Goal: Information Seeking & Learning: Learn about a topic

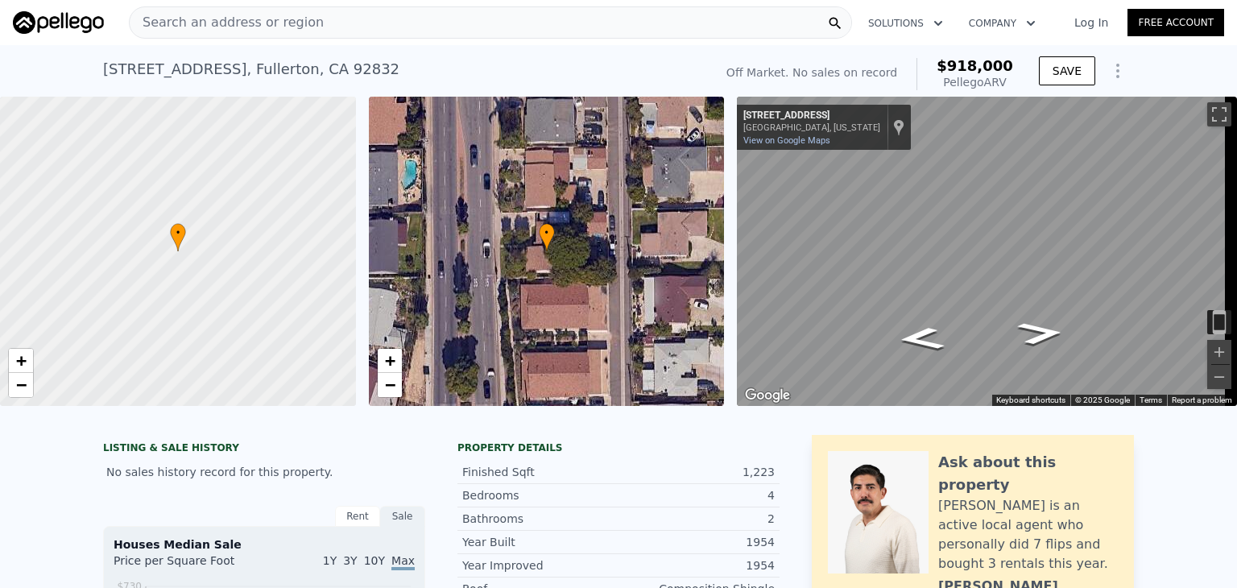
click at [1215, 422] on div at bounding box center [618, 414] width 1237 height 16
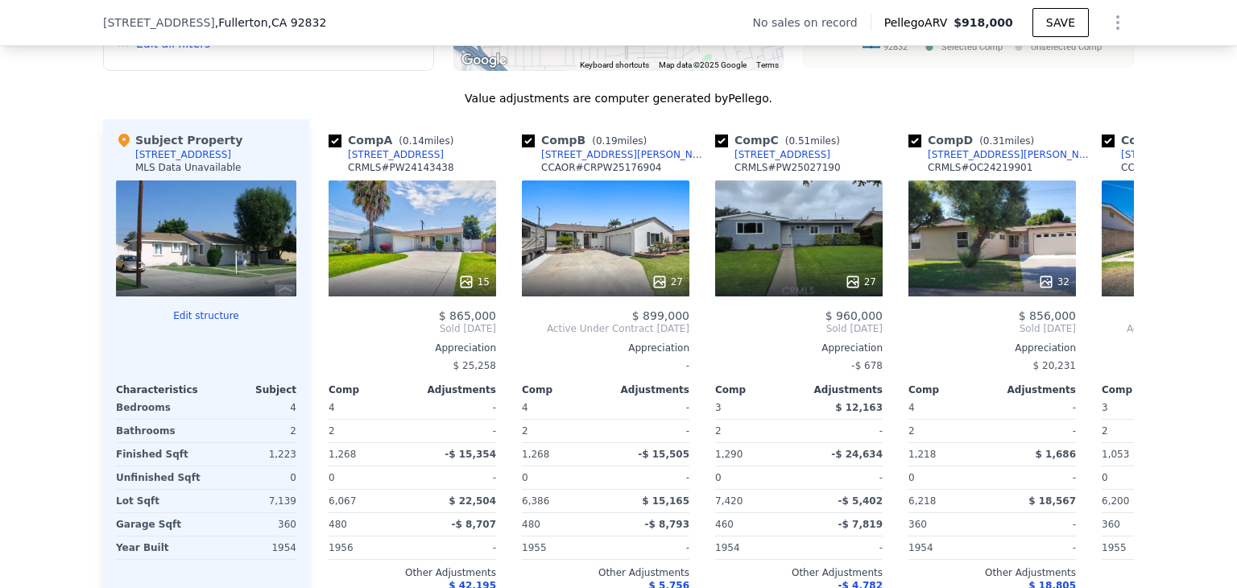
scroll to position [1496, 0]
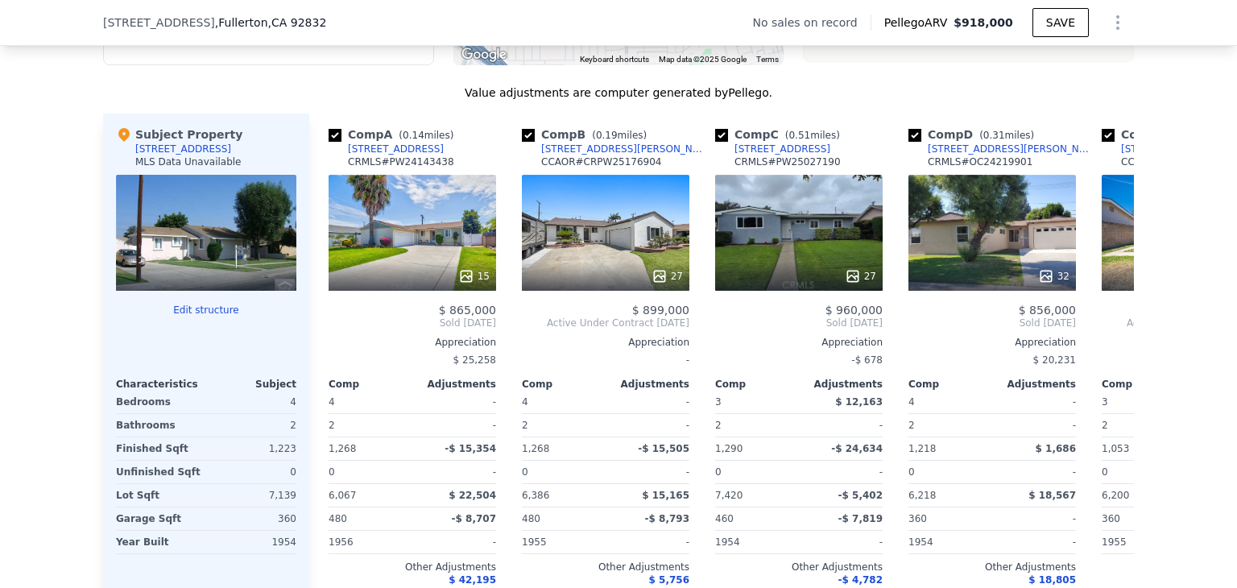
click at [178, 267] on div at bounding box center [206, 233] width 180 height 116
click at [198, 317] on button "Edit structure" at bounding box center [206, 310] width 180 height 13
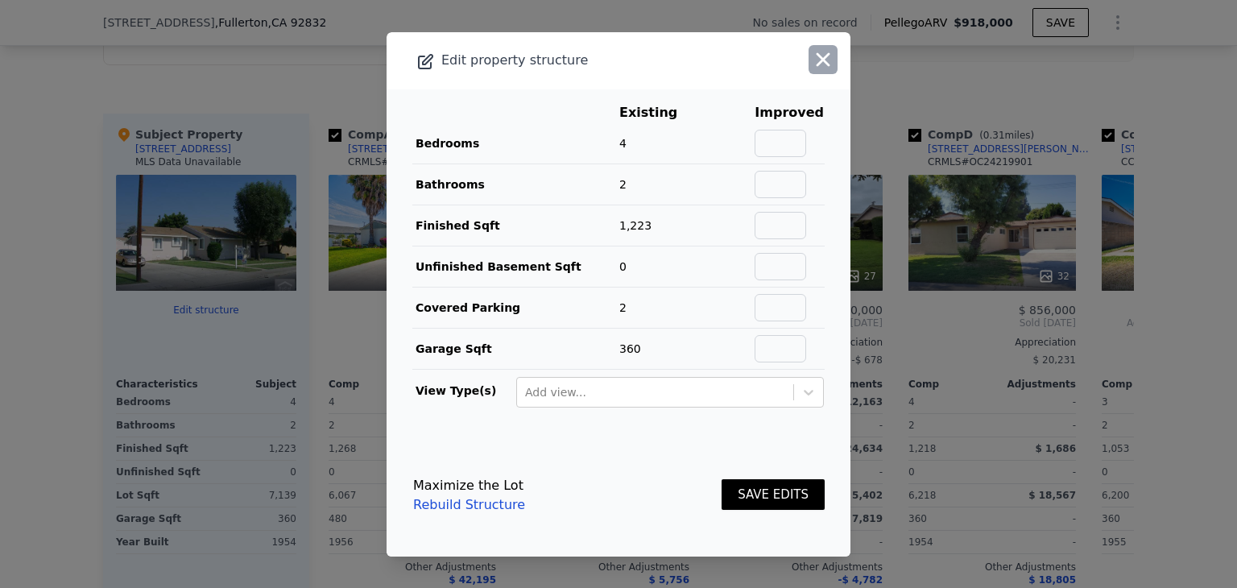
click at [812, 57] on icon "button" at bounding box center [823, 59] width 23 height 23
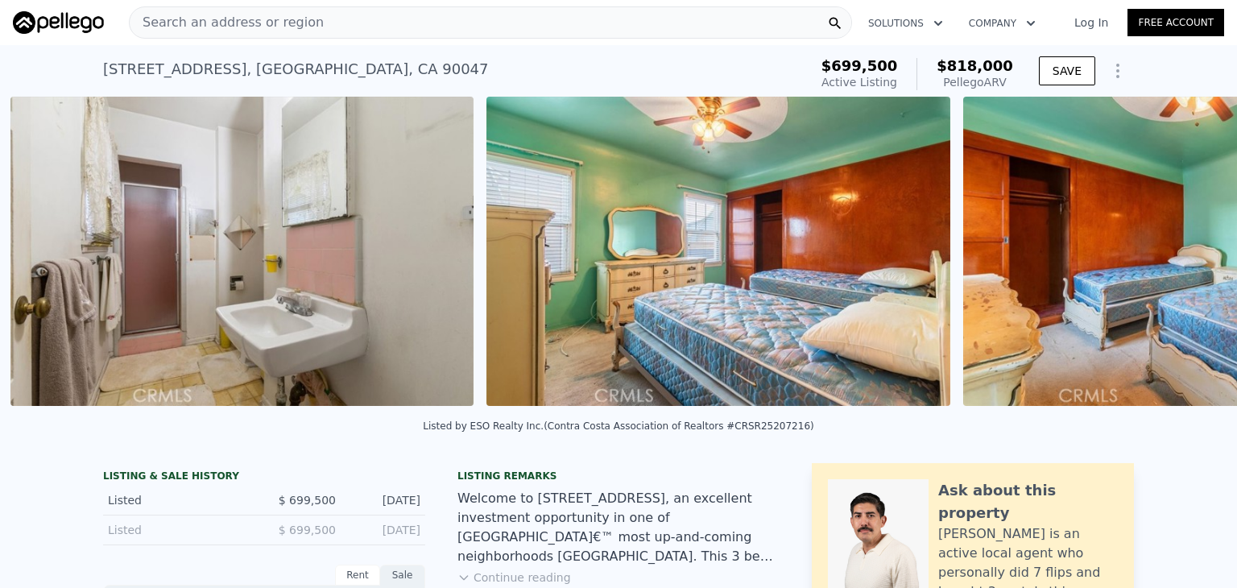
scroll to position [0, 8228]
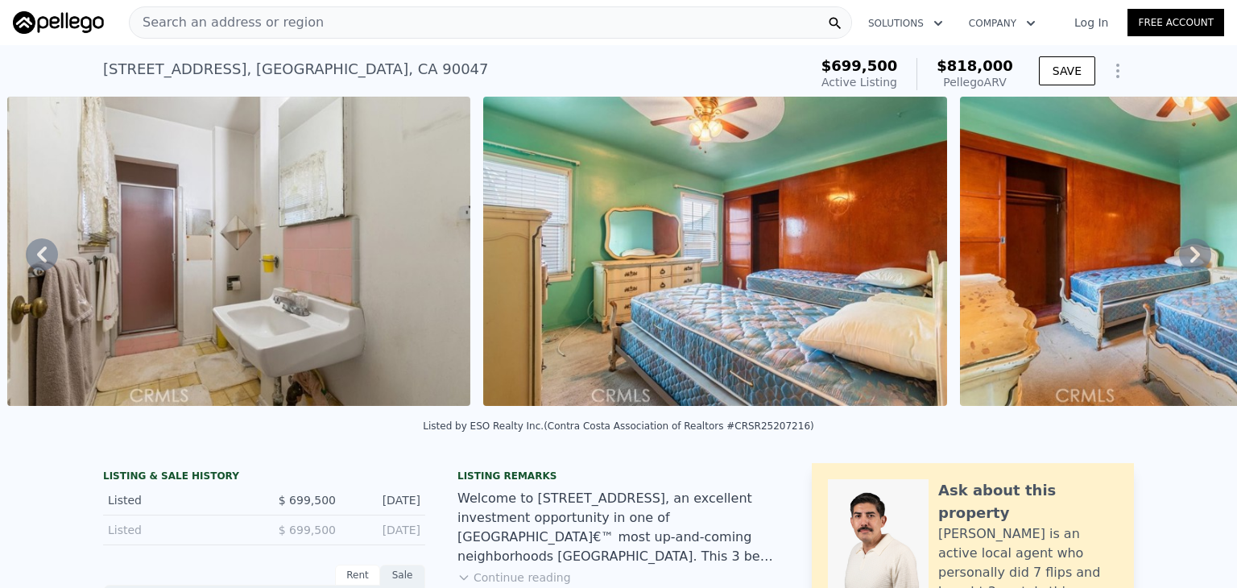
click at [1080, 344] on img at bounding box center [1192, 251] width 464 height 309
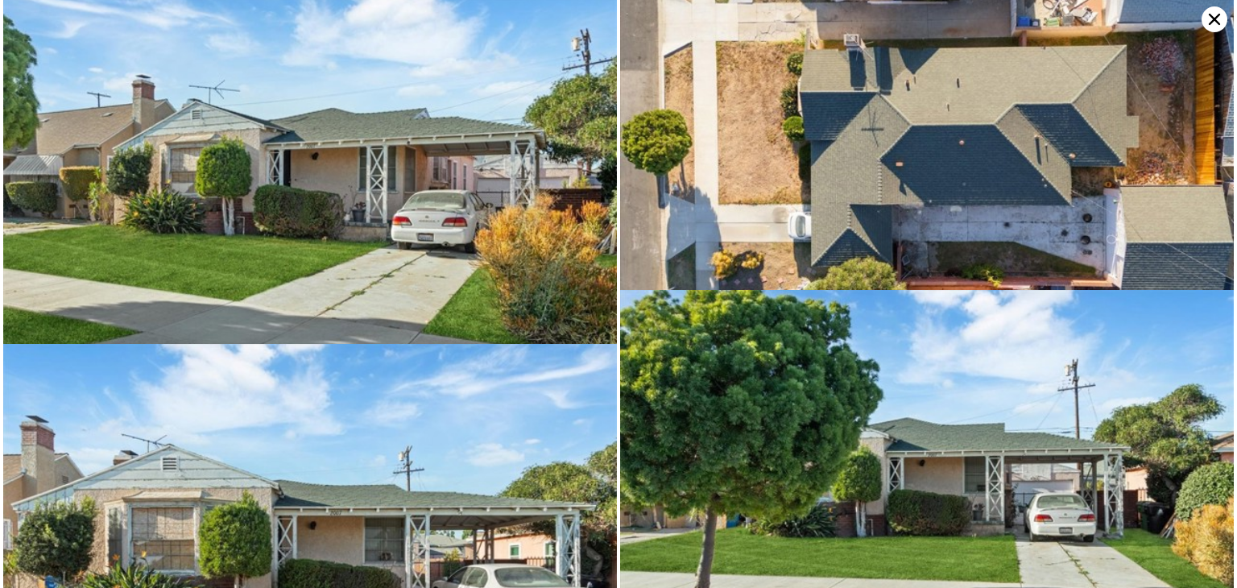
scroll to position [0, 0]
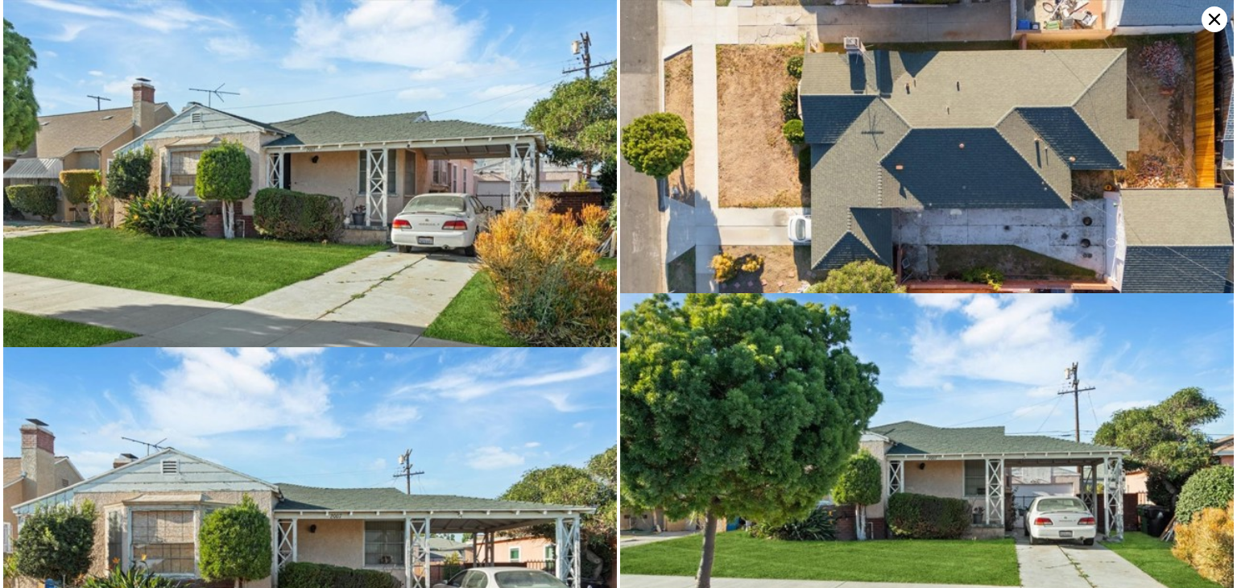
click at [1216, 21] on icon at bounding box center [1214, 19] width 11 height 11
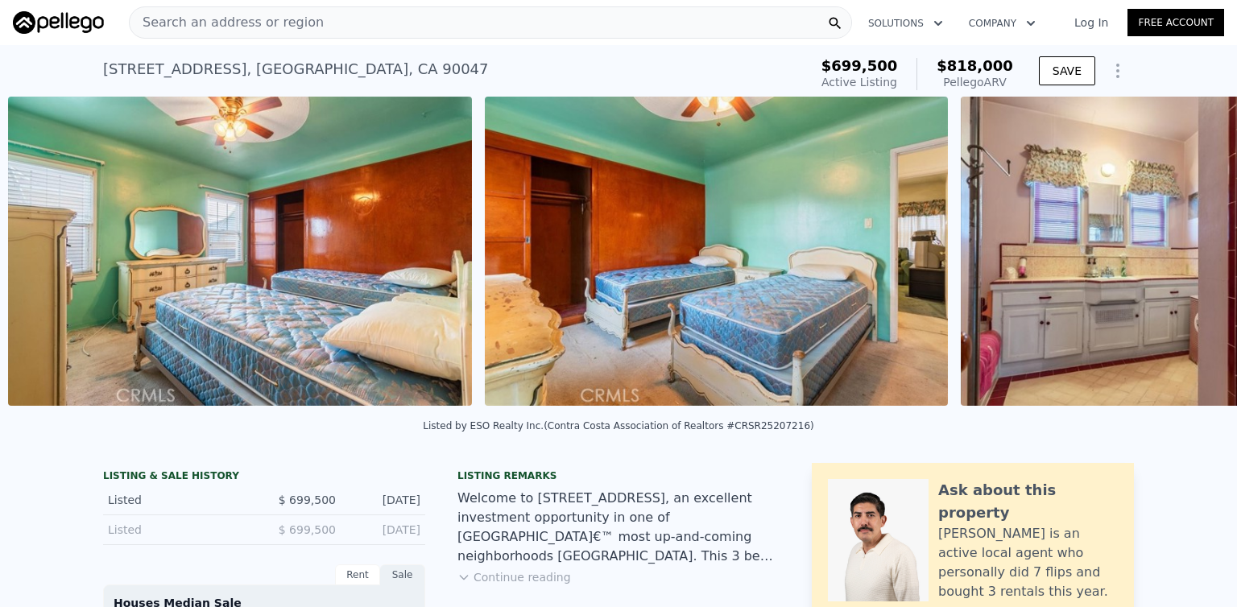
scroll to position [0, 8705]
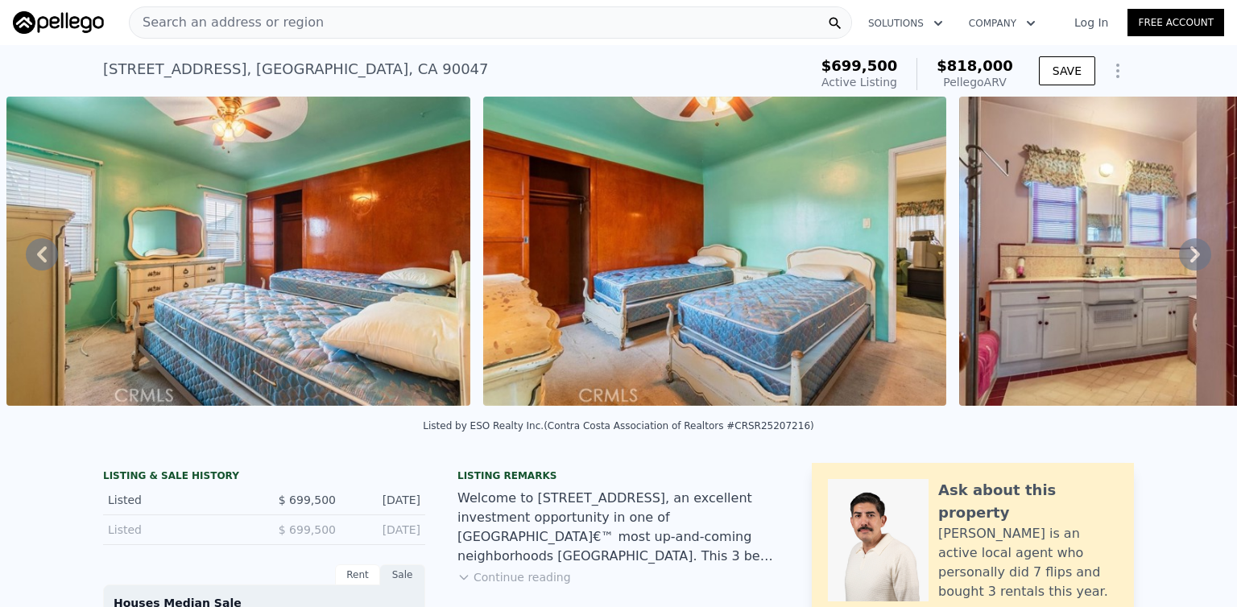
click at [1168, 285] on img at bounding box center [1137, 251] width 356 height 309
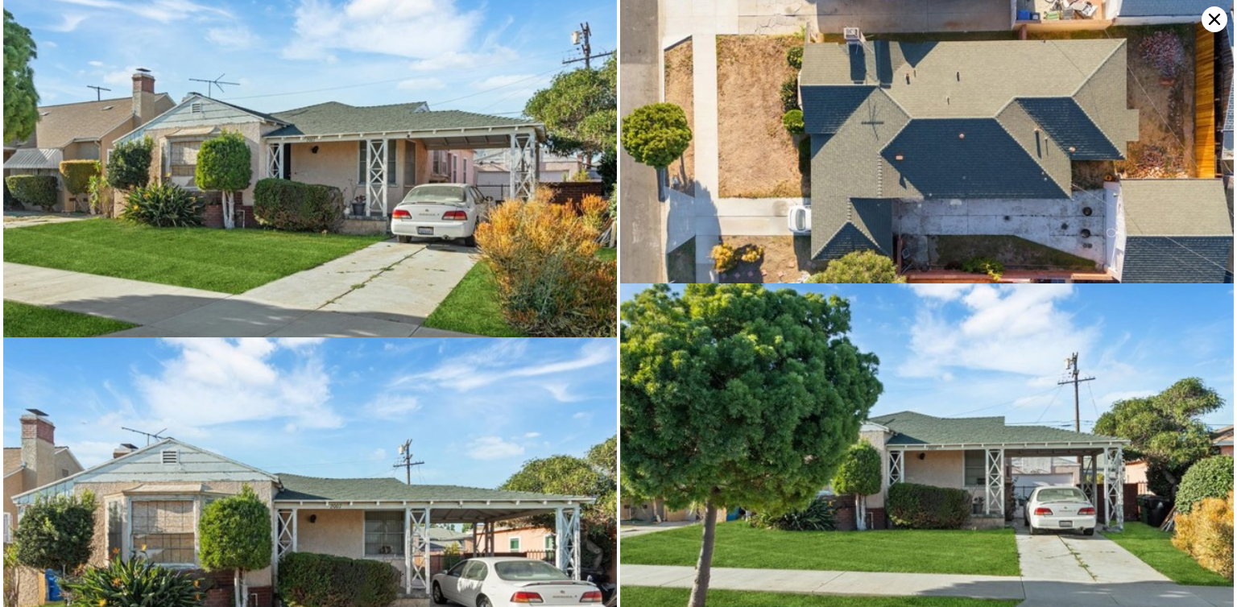
scroll to position [0, 0]
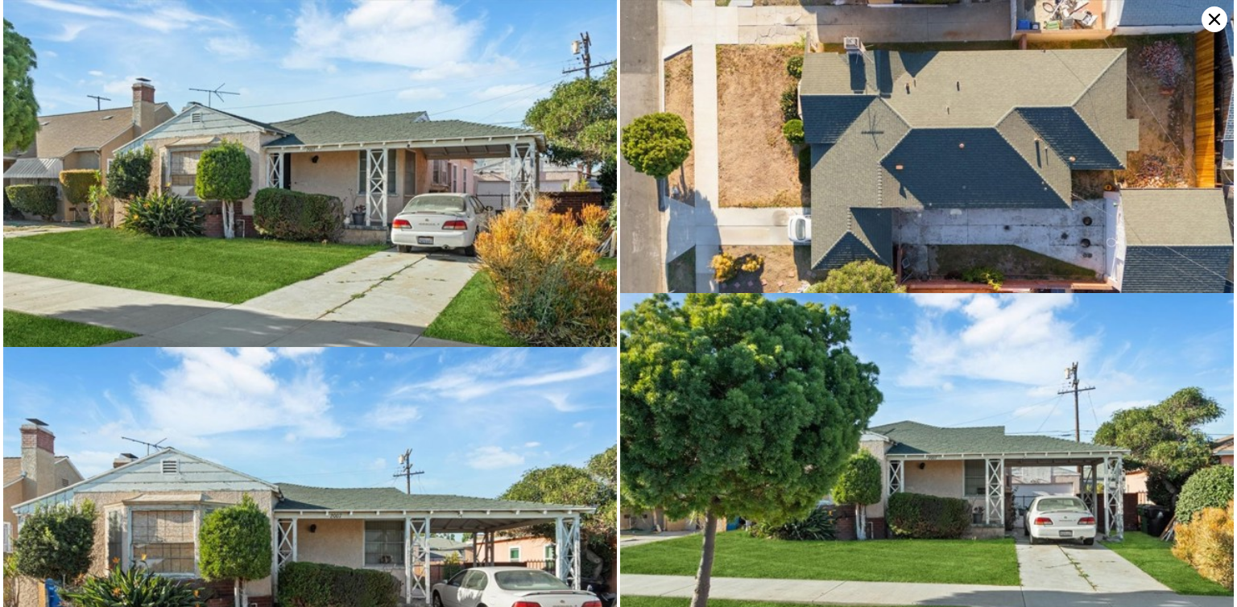
click at [1210, 28] on icon at bounding box center [1215, 19] width 26 height 26
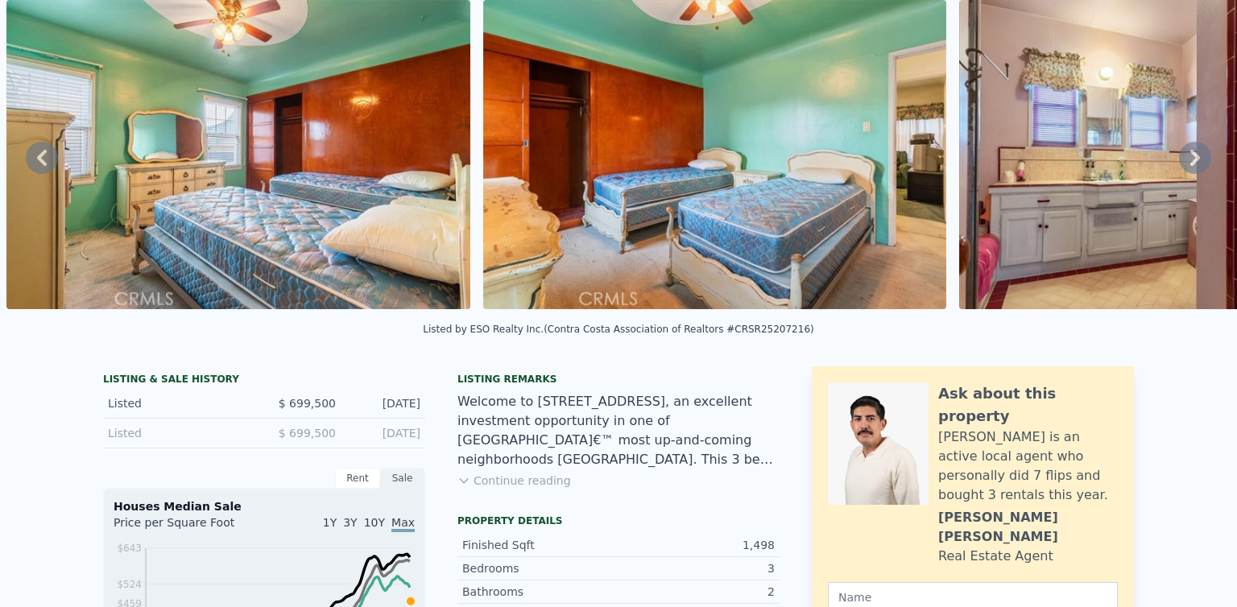
scroll to position [6, 0]
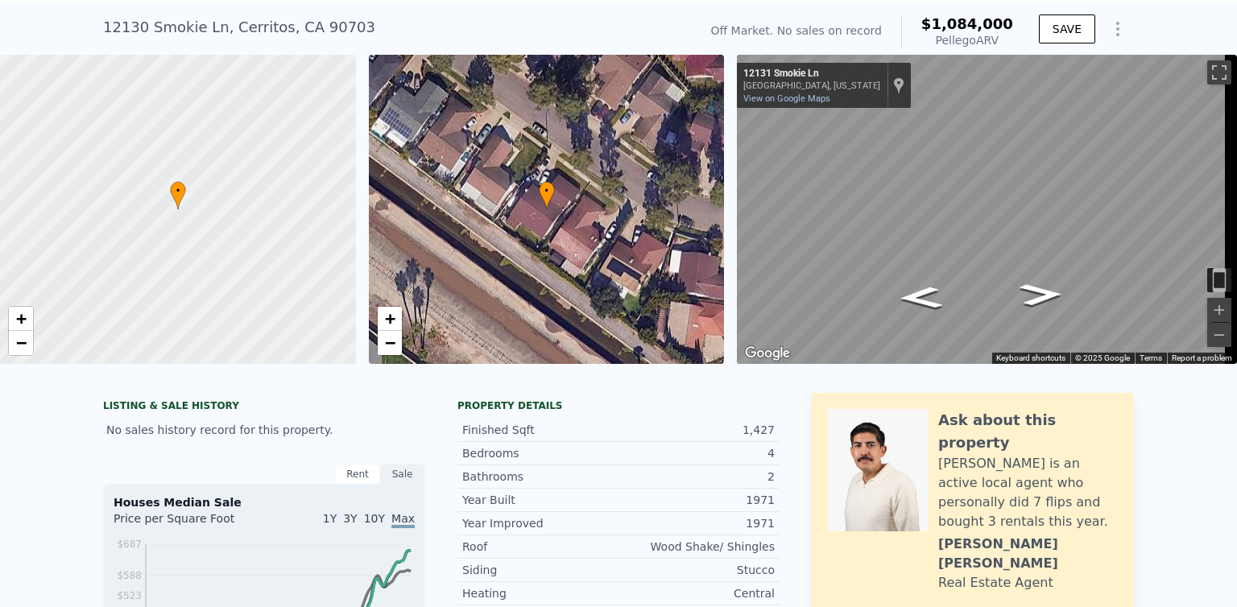
scroll to position [53, 0]
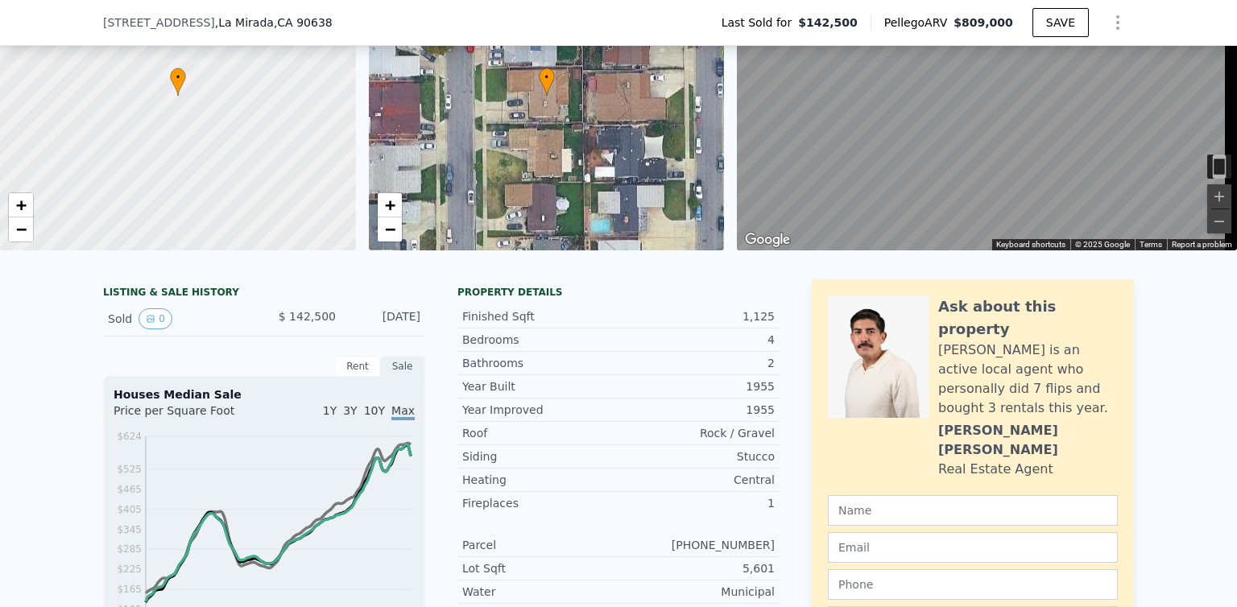
scroll to position [139, 0]
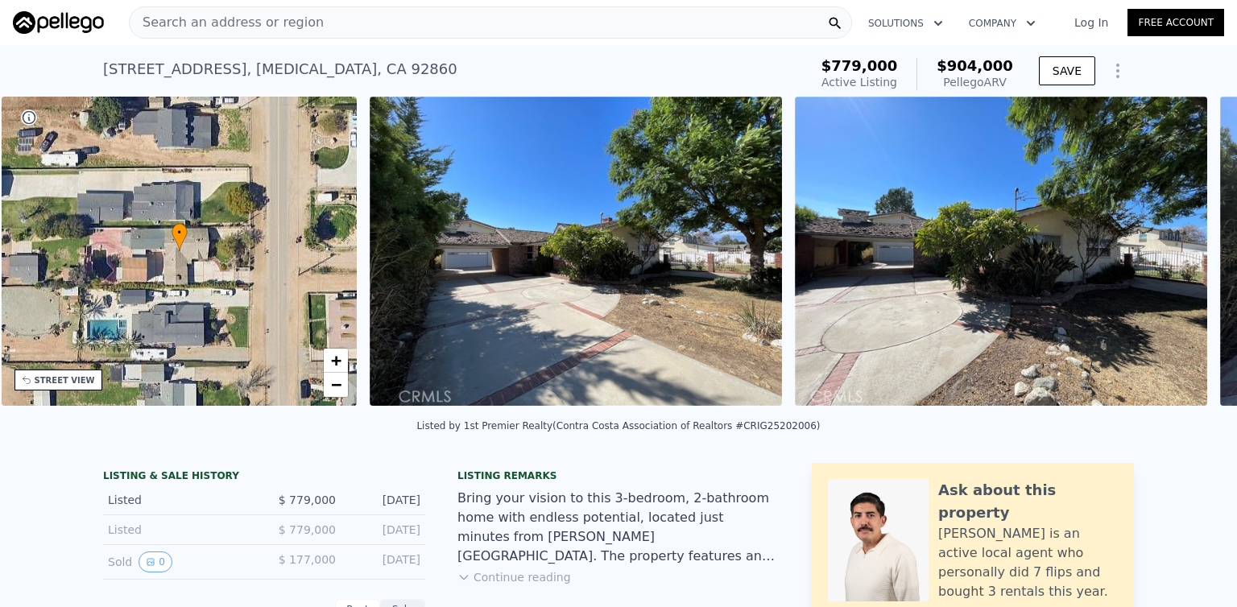
scroll to position [0, 375]
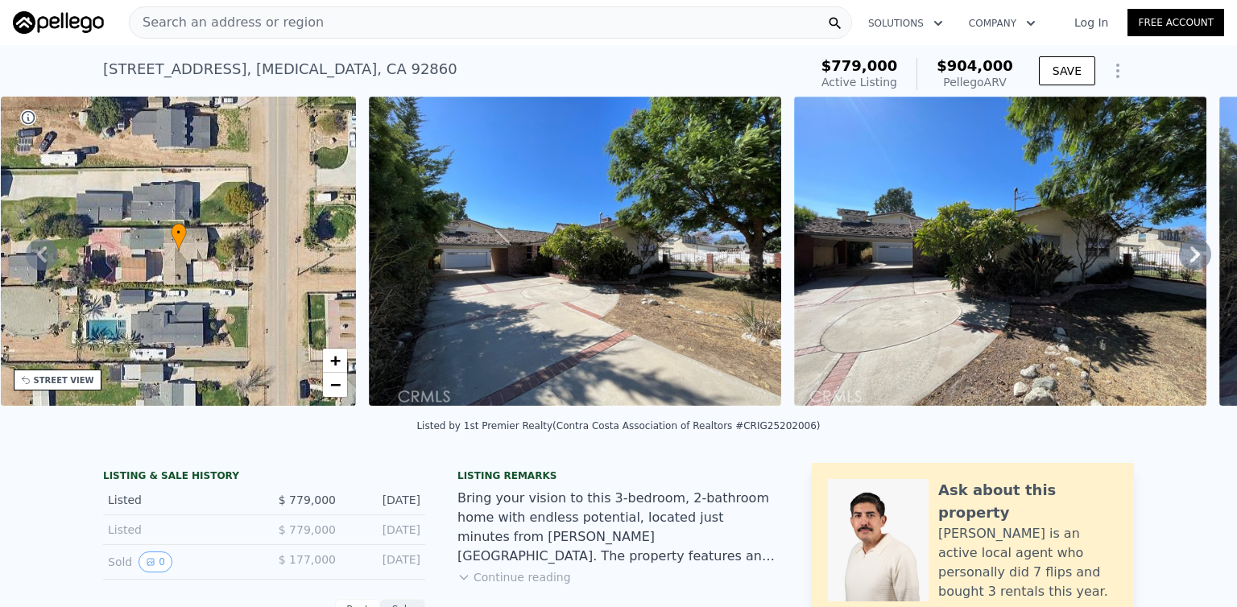
click at [677, 333] on img at bounding box center [575, 251] width 412 height 309
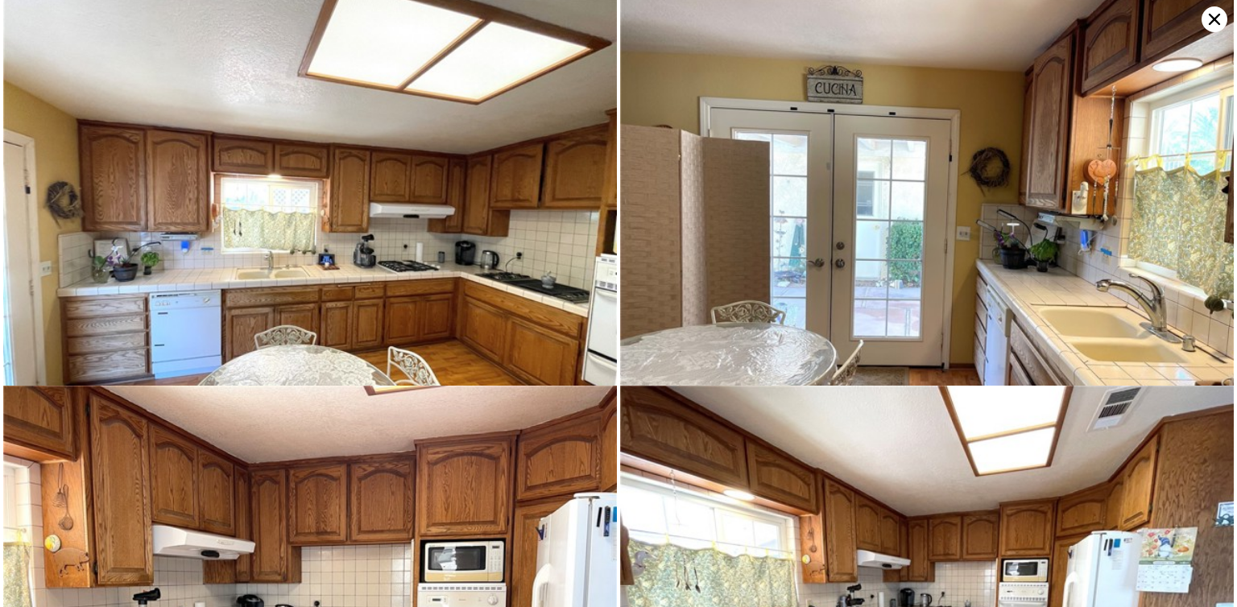
scroll to position [780, 0]
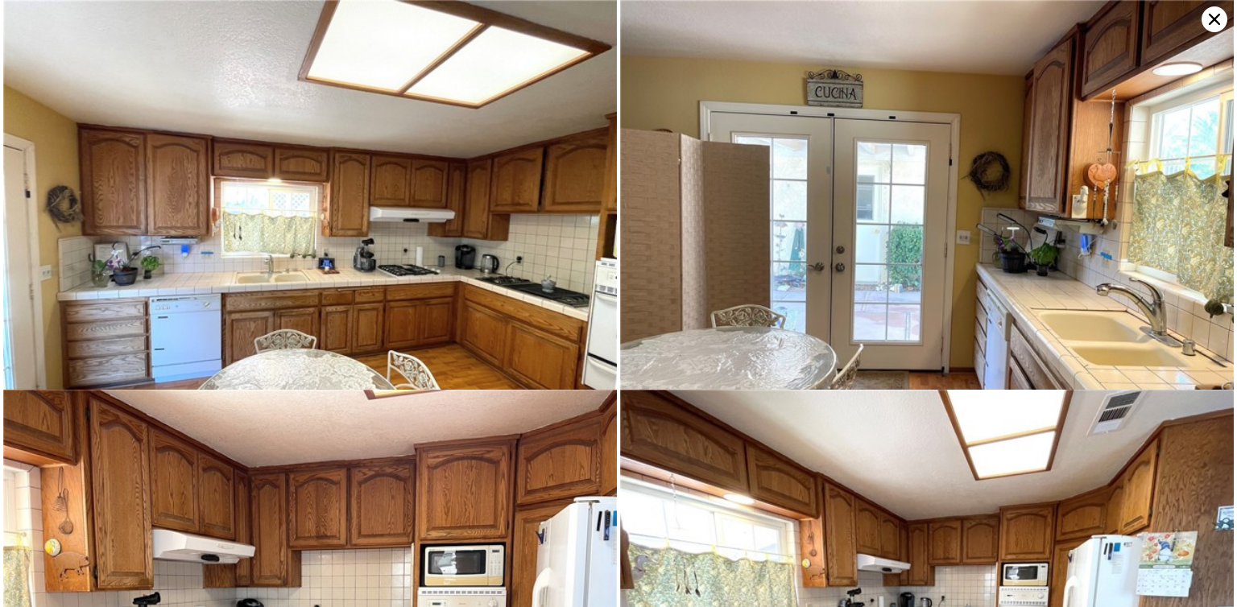
click at [1210, 21] on icon at bounding box center [1215, 19] width 26 height 26
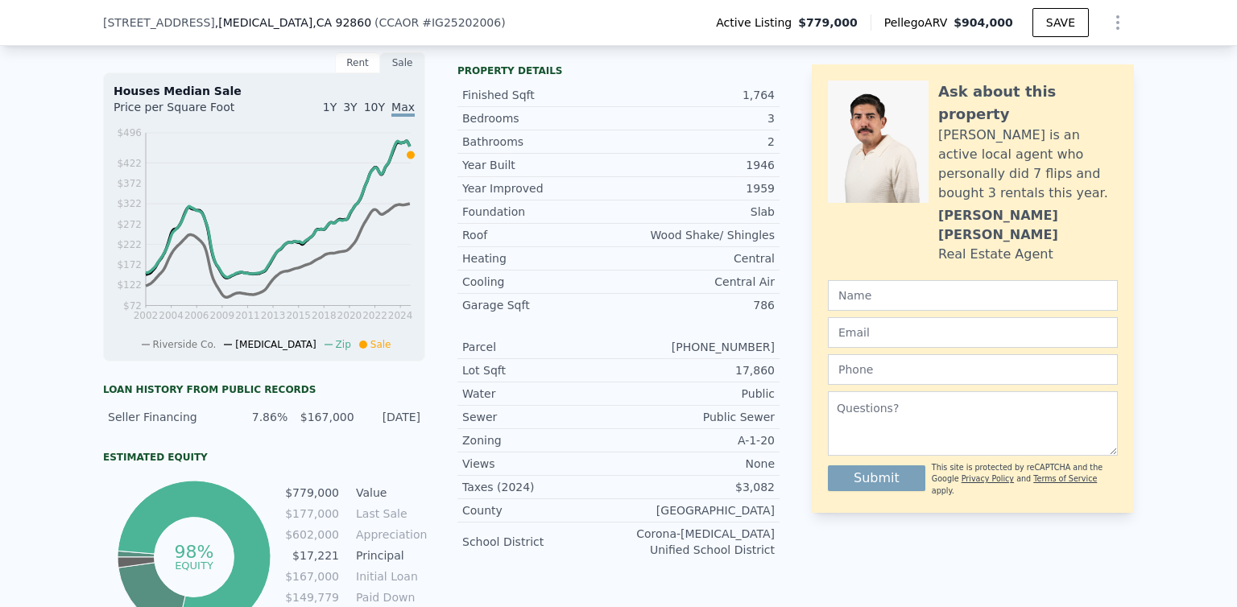
scroll to position [535, 0]
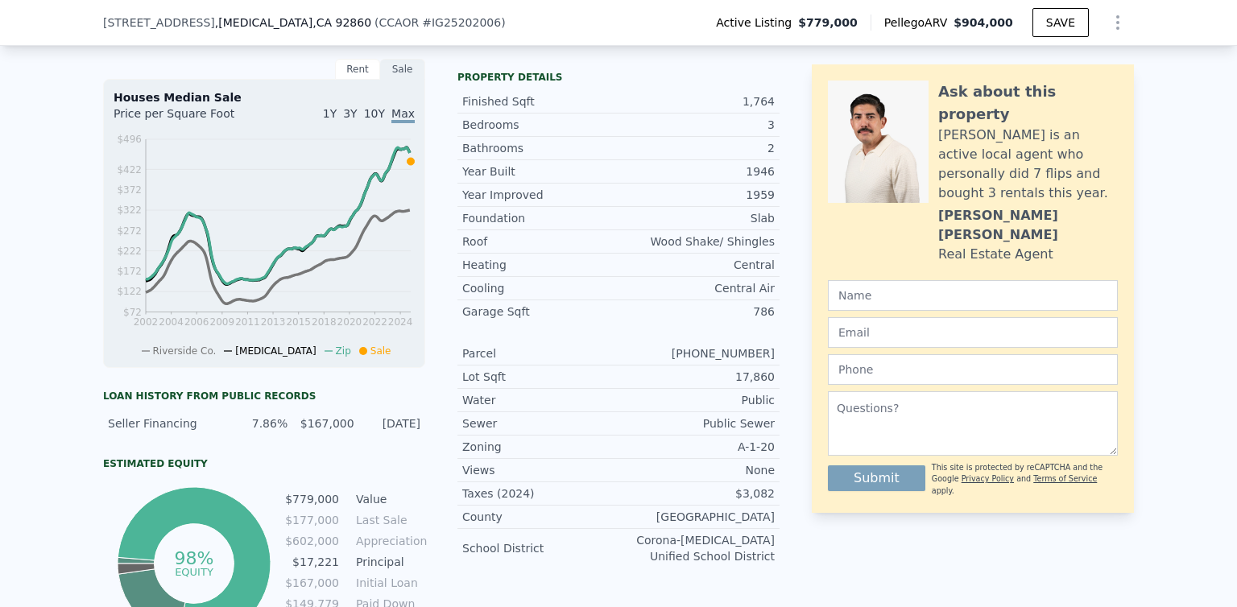
click at [48, 503] on div "LISTING & SALE HISTORY Listed $ 779,000 Sep 10, 2025 Listed $ 779,000 Sep 8, 20…" at bounding box center [618, 312] width 1237 height 805
click at [0, 391] on div "LISTING & SALE HISTORY Listed $ 779,000 Sep 10, 2025 Listed $ 779,000 Sep 8, 20…" at bounding box center [618, 312] width 1237 height 805
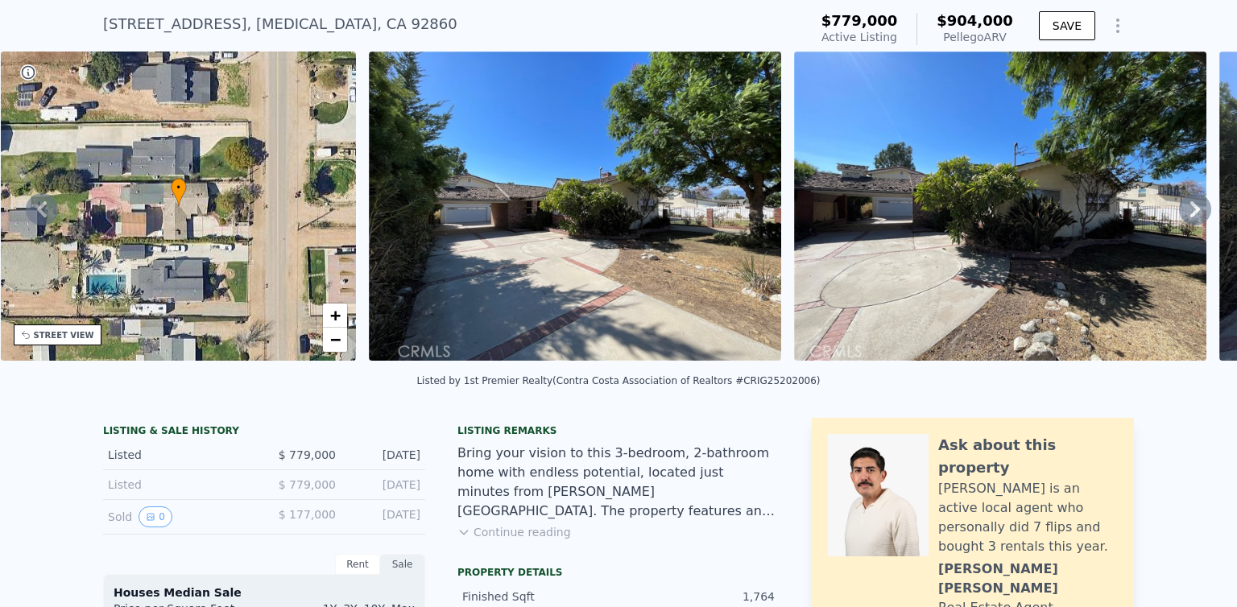
scroll to position [6, 0]
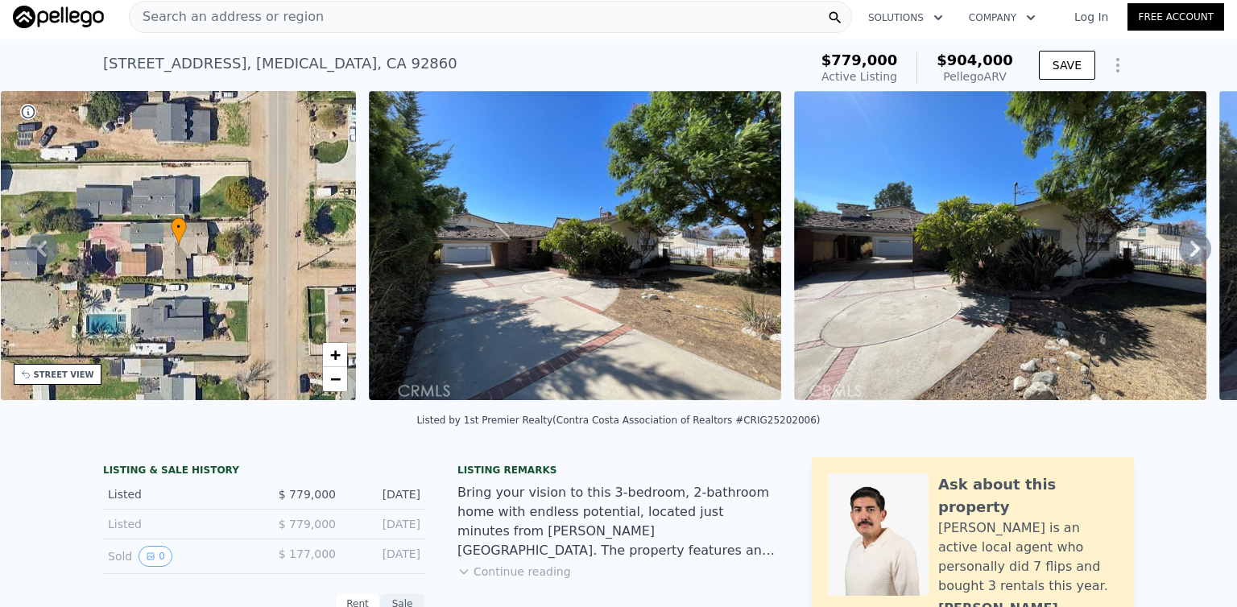
click at [1165, 242] on img at bounding box center [1000, 245] width 412 height 309
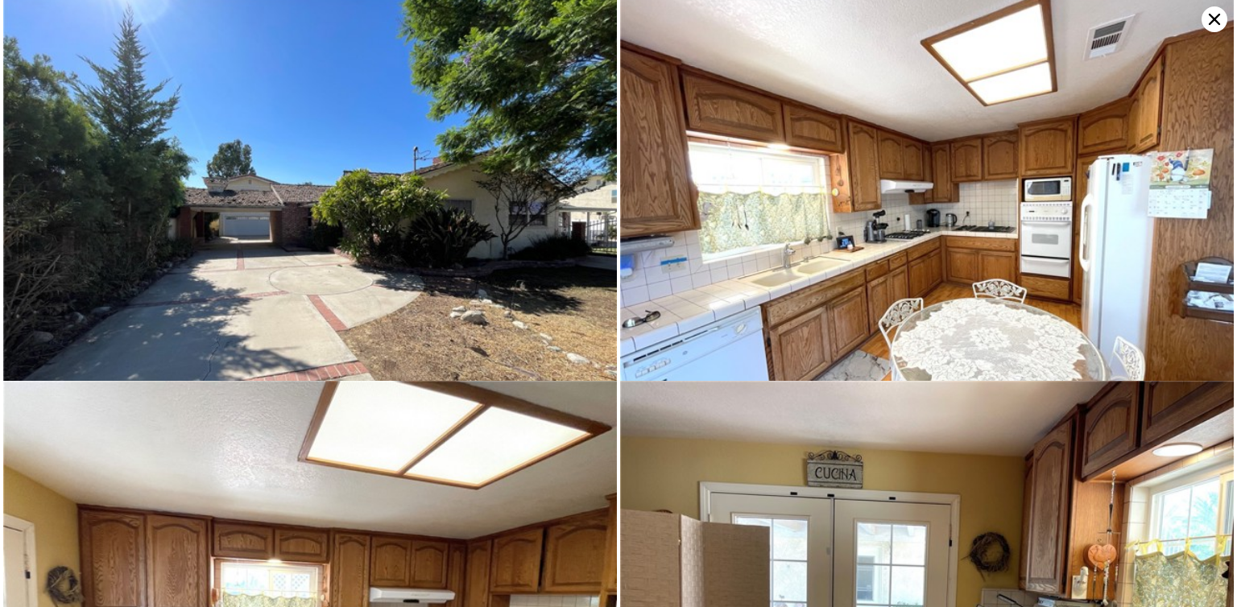
scroll to position [391, 0]
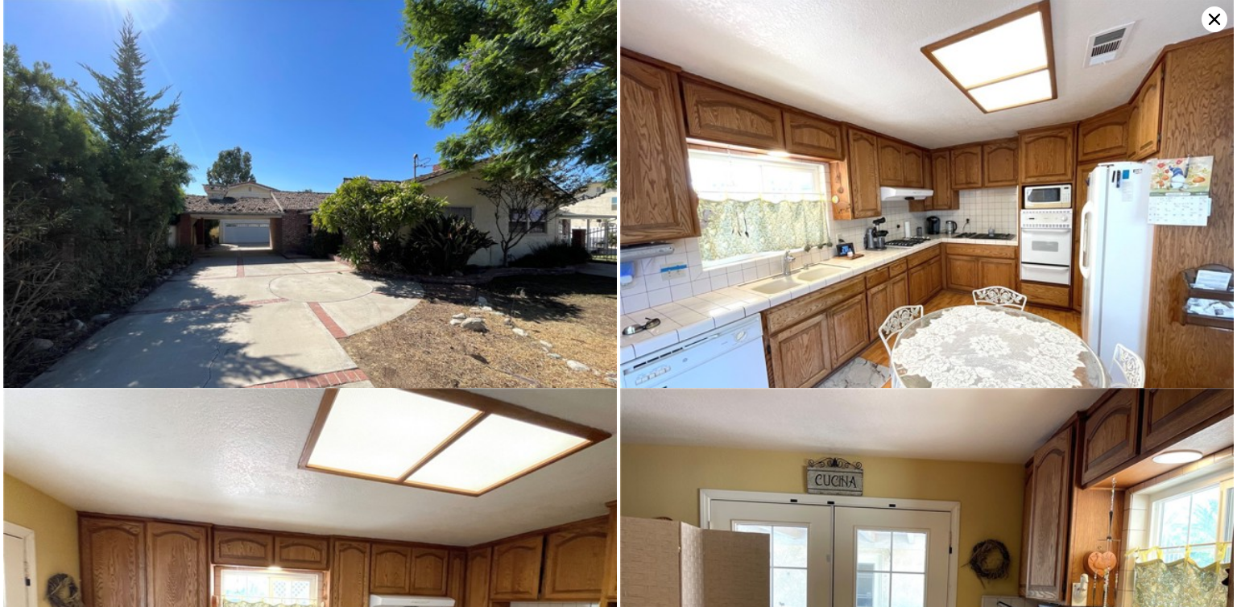
click at [1203, 23] on icon at bounding box center [1215, 19] width 26 height 26
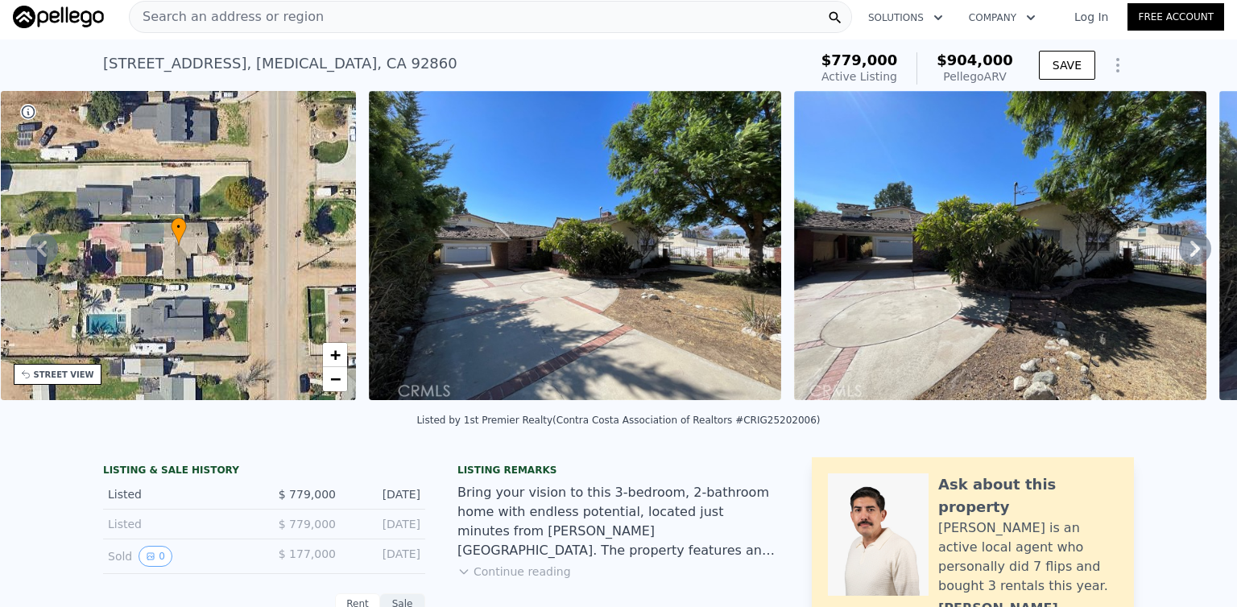
click at [1008, 302] on img at bounding box center [1000, 245] width 412 height 309
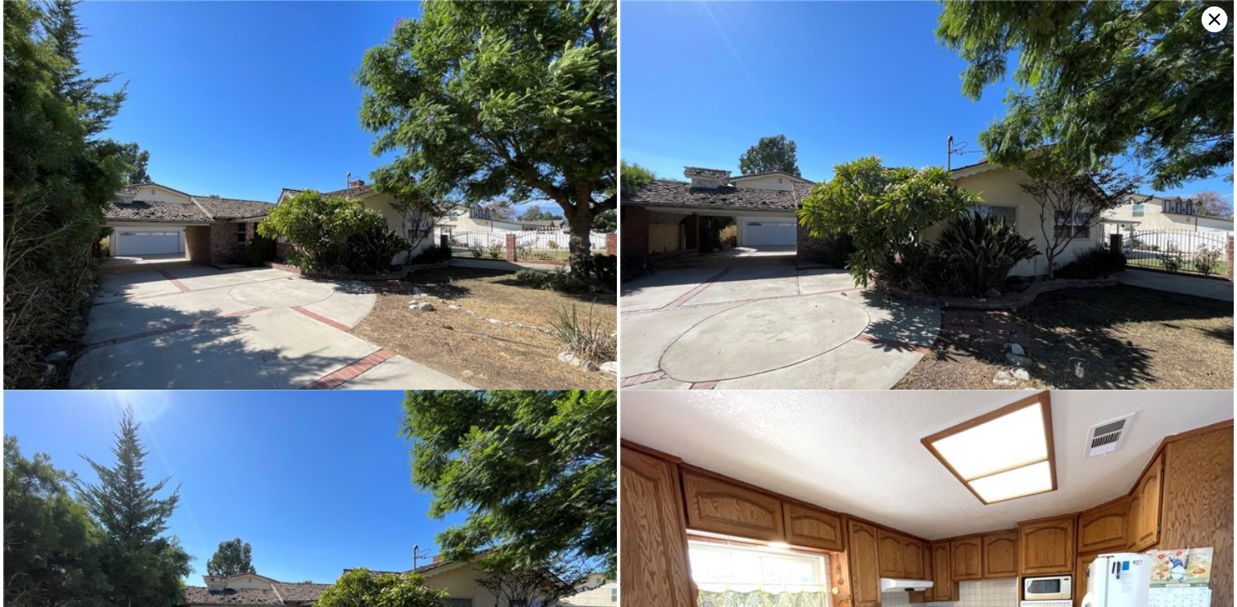
click at [1208, 25] on icon at bounding box center [1215, 19] width 26 height 26
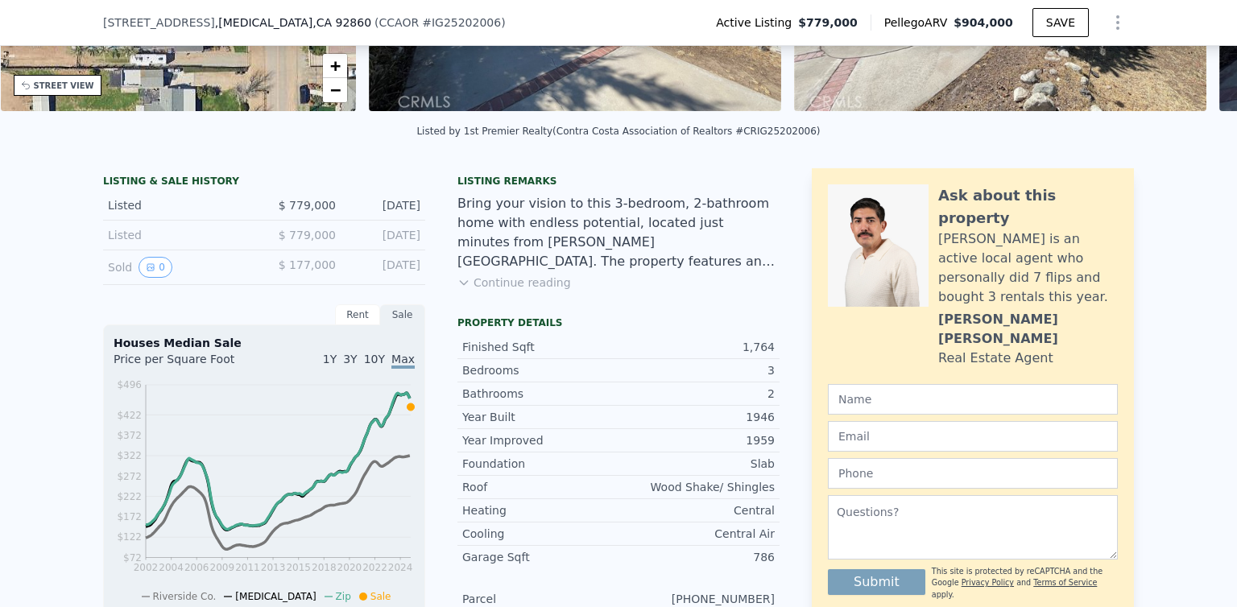
scroll to position [422, 0]
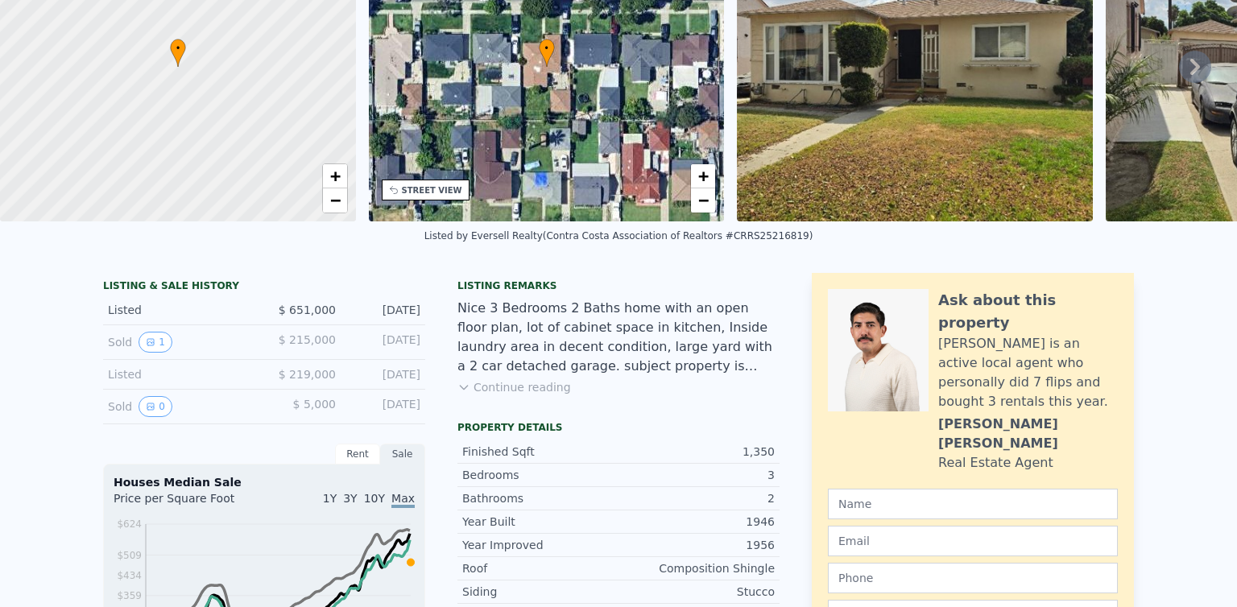
scroll to position [6, 0]
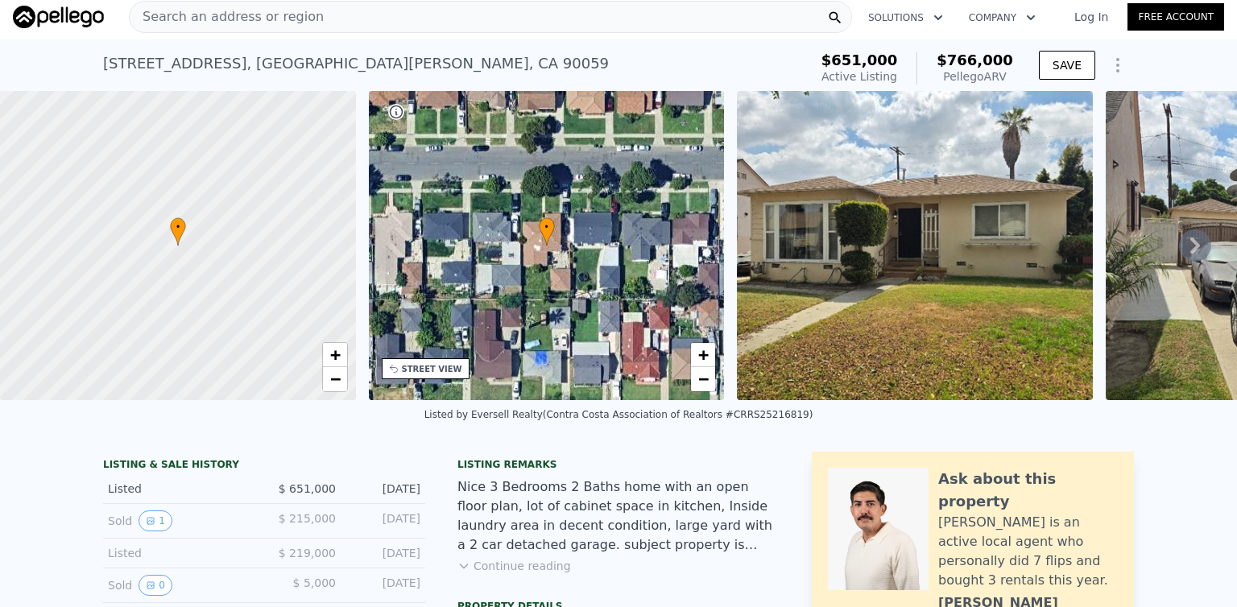
click at [1016, 150] on img at bounding box center [915, 245] width 356 height 309
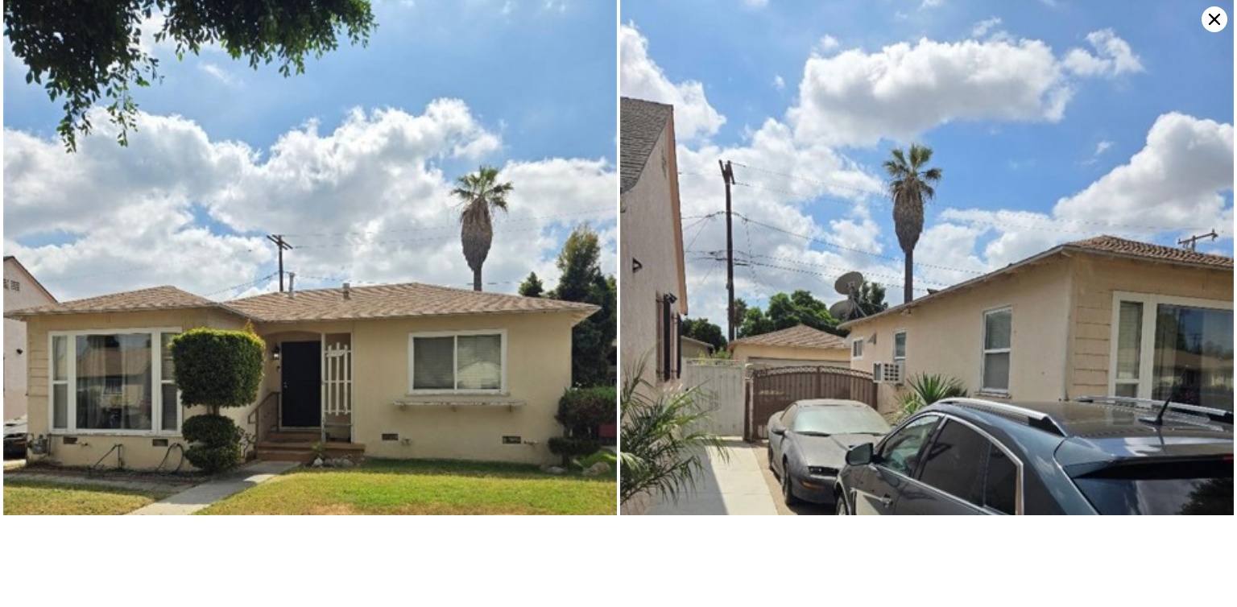
scroll to position [0, 0]
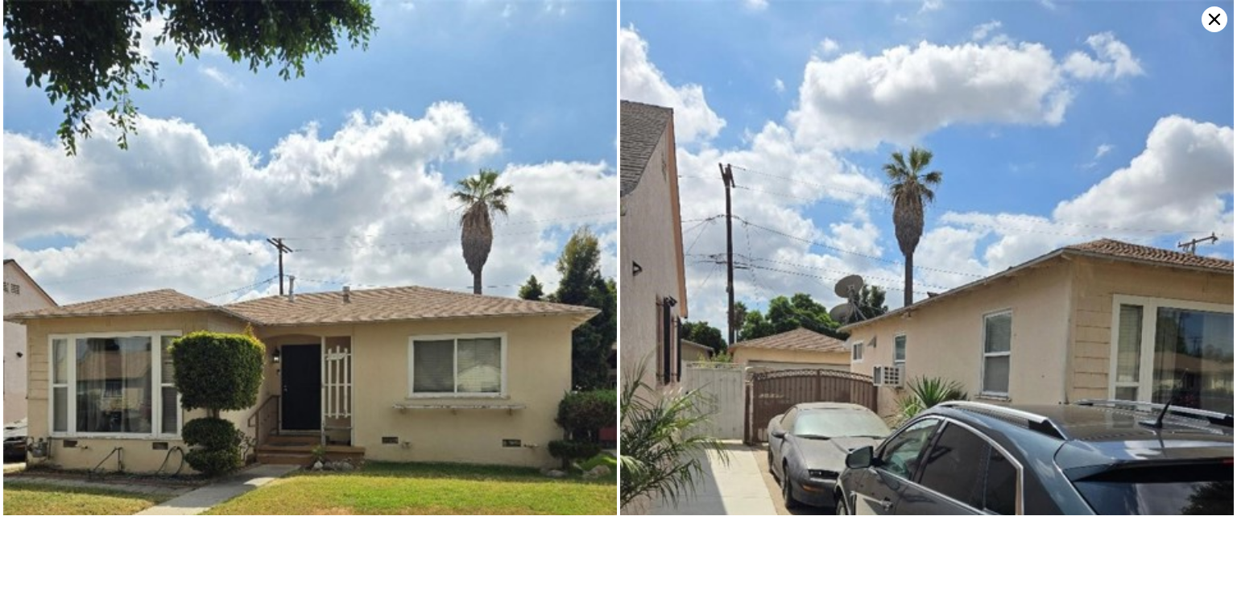
click at [1217, 9] on icon at bounding box center [1215, 19] width 26 height 26
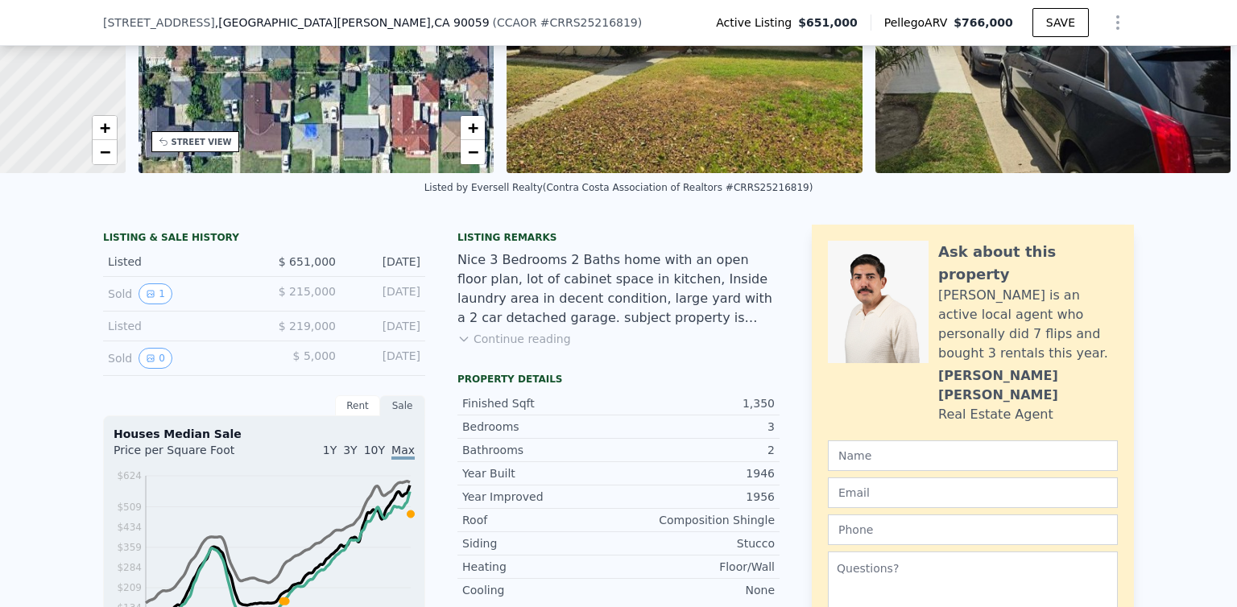
scroll to position [234, 0]
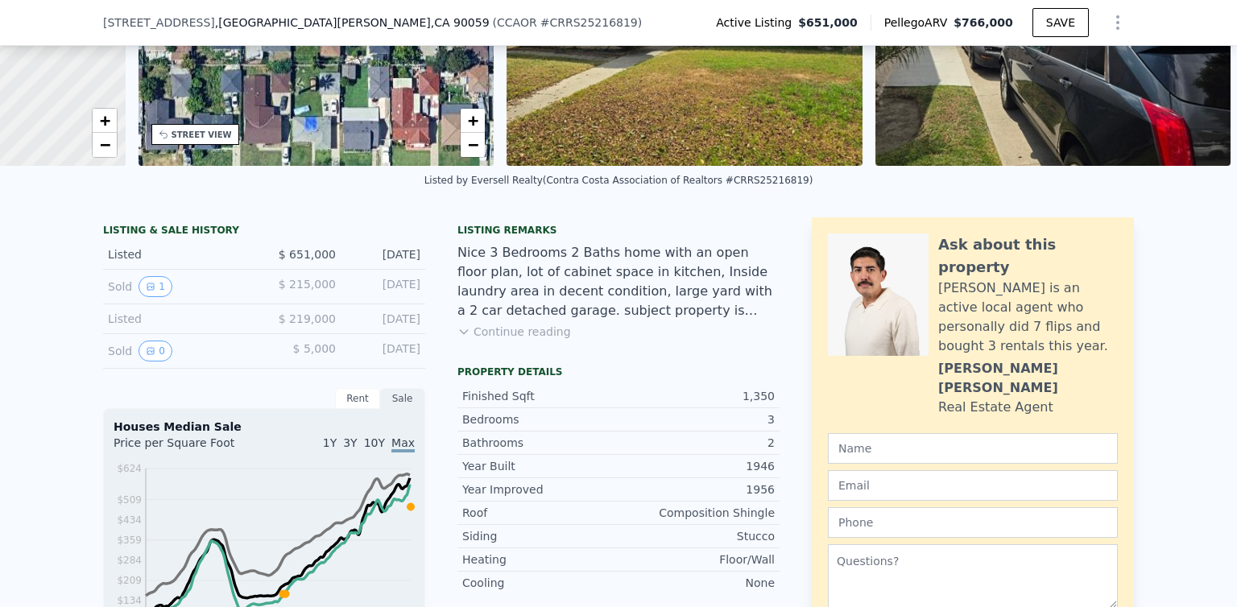
click at [476, 340] on button "Continue reading" at bounding box center [514, 332] width 114 height 16
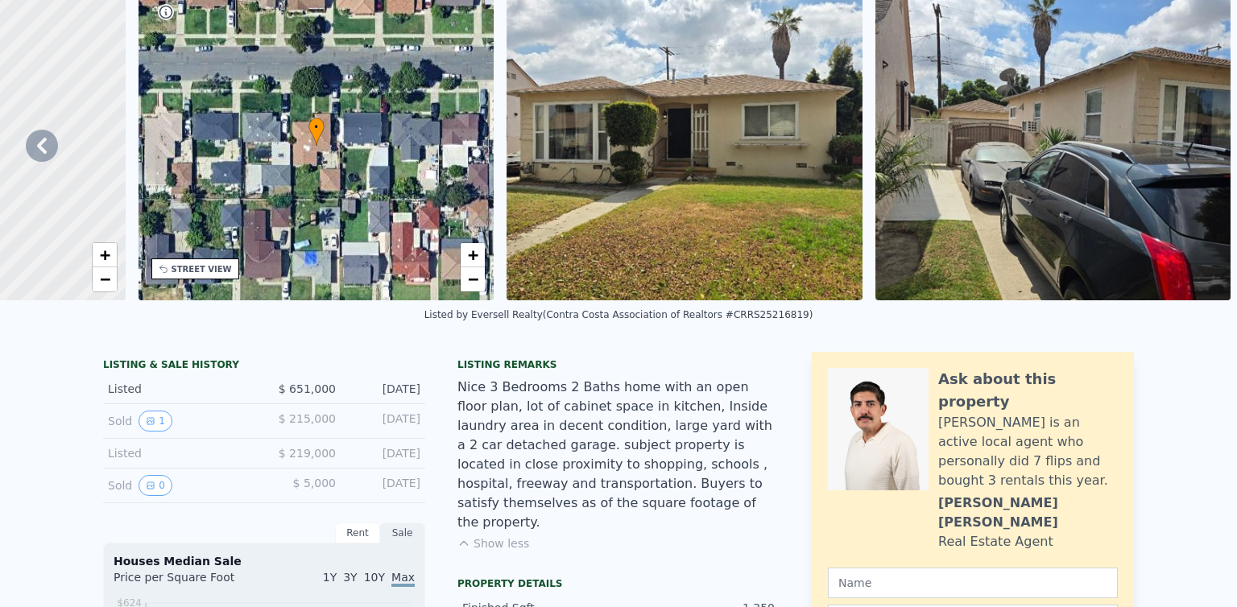
scroll to position [71, 0]
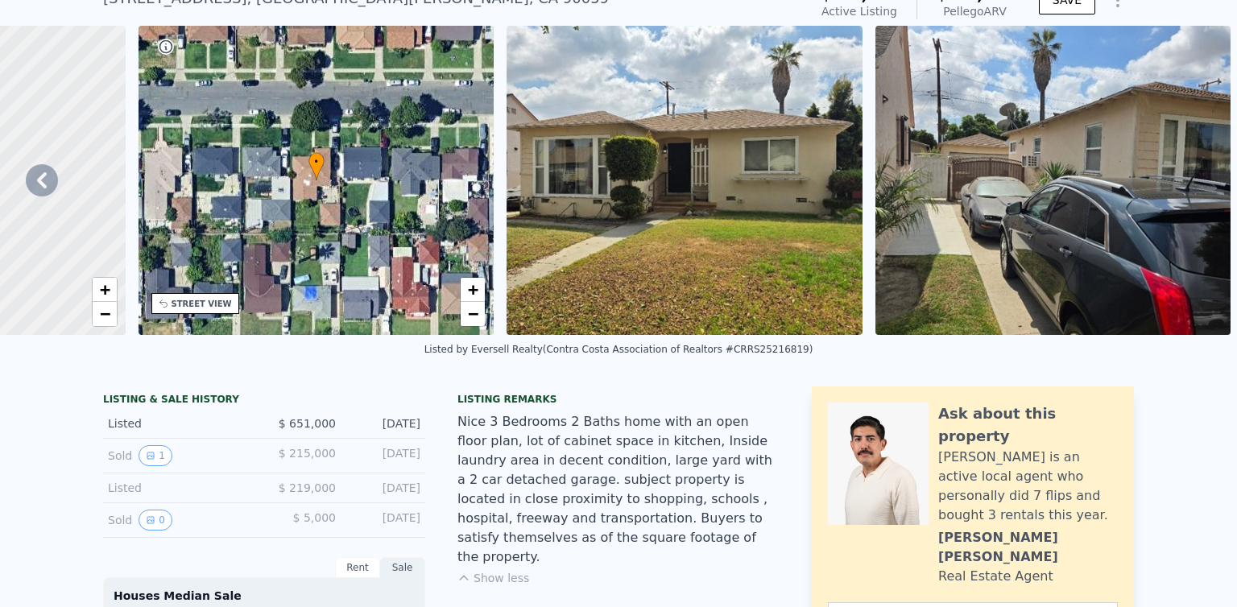
click at [243, 219] on div "• + −" at bounding box center [317, 180] width 356 height 309
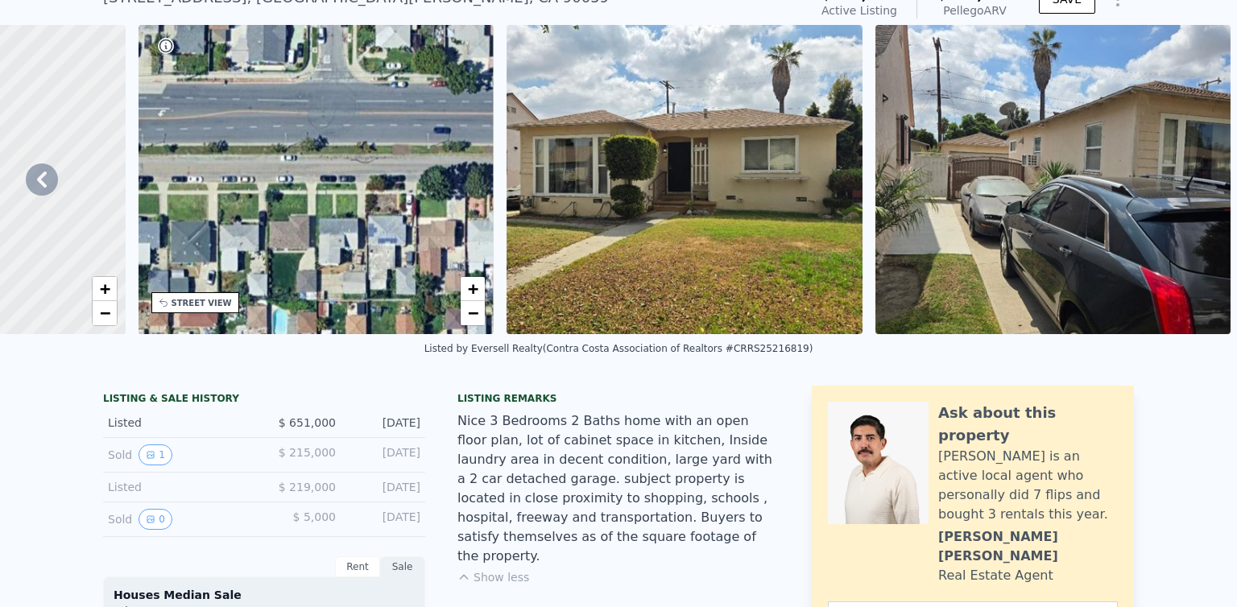
scroll to position [0, 0]
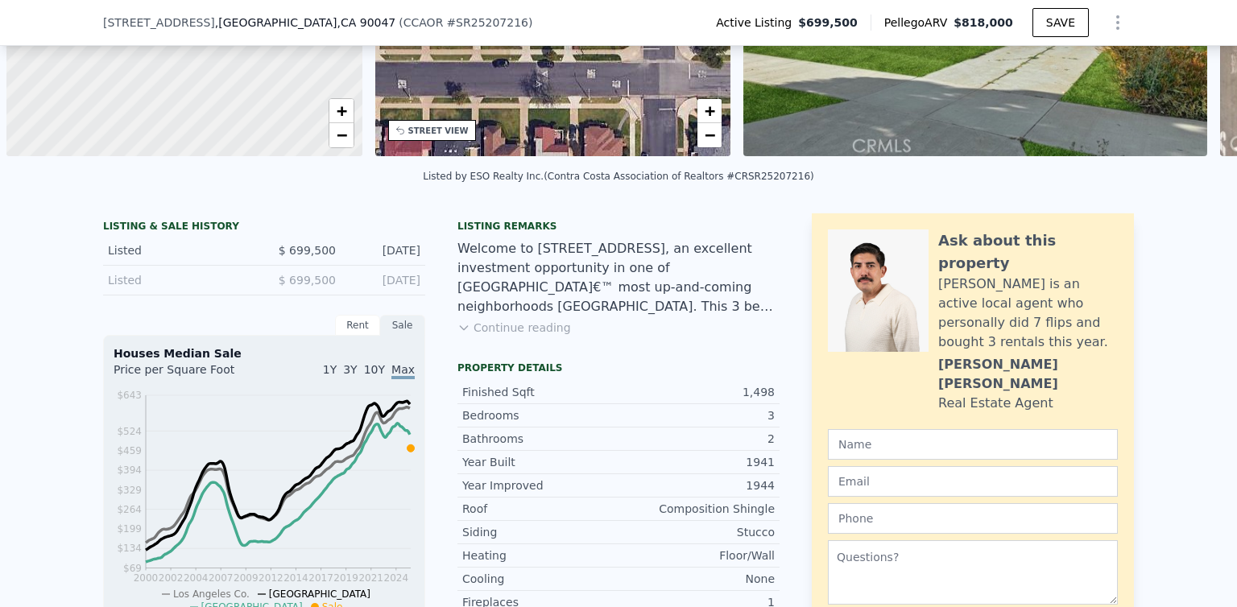
scroll to position [0, 8705]
